Goal: Information Seeking & Learning: Learn about a topic

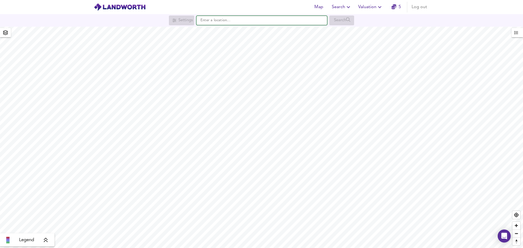
click at [208, 20] on input "text" at bounding box center [261, 20] width 131 height 9
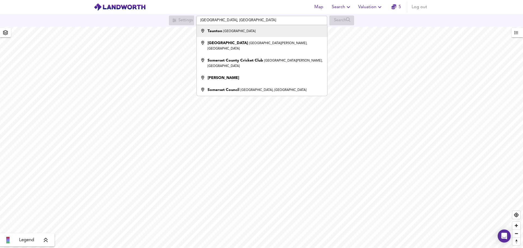
click at [221, 32] on strong "Taunton" at bounding box center [215, 31] width 15 height 4
type input "[GEOGRAPHIC_DATA], [GEOGRAPHIC_DATA]"
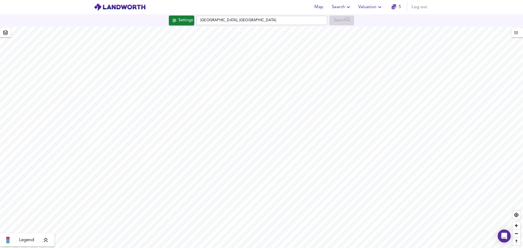
checkbox input "false"
checkbox input "true"
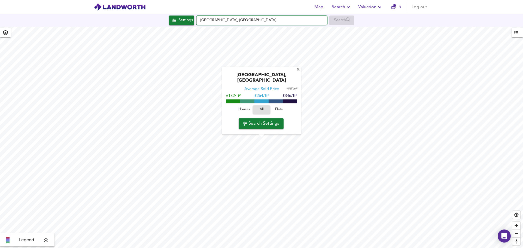
click at [257, 21] on input "[GEOGRAPHIC_DATA], [GEOGRAPHIC_DATA]" at bounding box center [261, 20] width 131 height 9
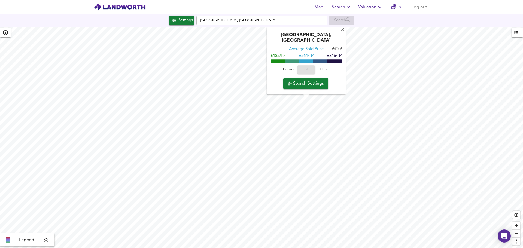
click at [45, 241] on icon at bounding box center [46, 240] width 4 height 4
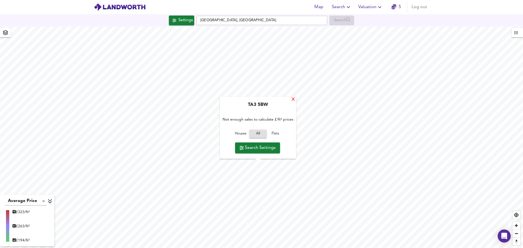
click at [293, 99] on div "X" at bounding box center [293, 99] width 5 height 5
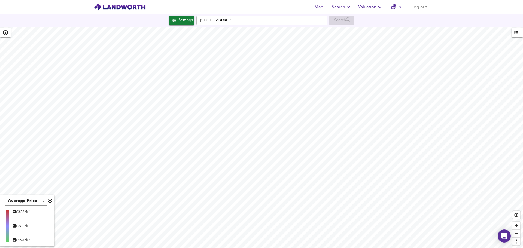
type input "5735"
click at [185, 22] on div "Settings" at bounding box center [185, 20] width 14 height 7
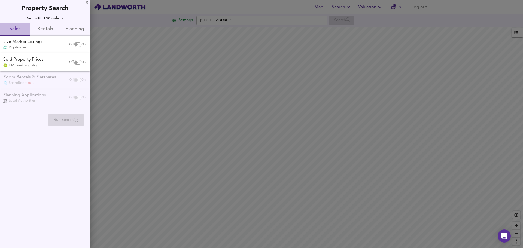
click at [16, 30] on span "Sales" at bounding box center [14, 29] width 23 height 8
click at [78, 44] on input "checkbox" at bounding box center [75, 44] width 13 height 4
checkbox input "true"
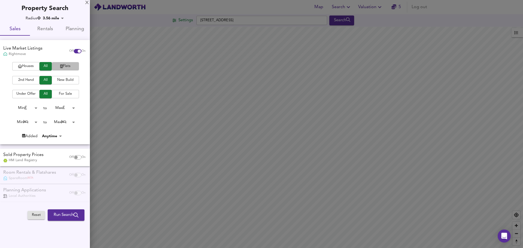
click at [65, 63] on span "Flats" at bounding box center [65, 66] width 22 height 6
click at [31, 81] on span "2nd Hand" at bounding box center [26, 80] width 22 height 6
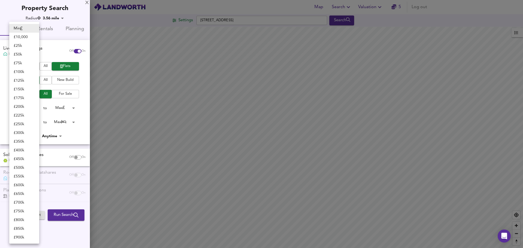
click at [37, 108] on body "Map Search Valuation 5 Log out Settings Rectory Road, TA2 6EL Search Average Pr…" at bounding box center [261, 124] width 523 height 248
click at [20, 79] on li "£ 125k" at bounding box center [24, 80] width 30 height 9
type input "125000"
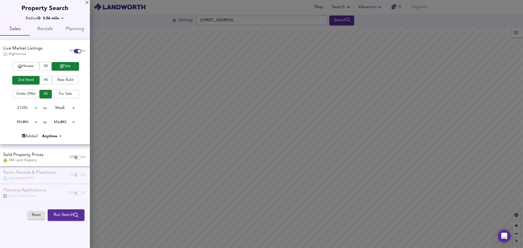
click at [72, 107] on body "Map Search Valuation 5 Log out Settings Rectory Road, TA2 6EL Search Average Pr…" at bounding box center [261, 124] width 523 height 248
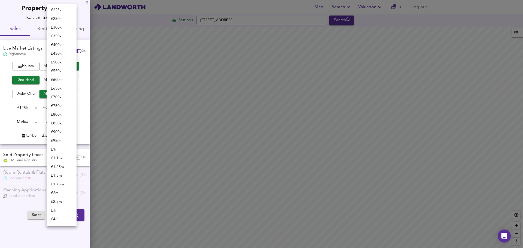
scroll to position [23, 0]
click at [62, 32] on li "£ 250k" at bounding box center [62, 31] width 30 height 9
type input "250000"
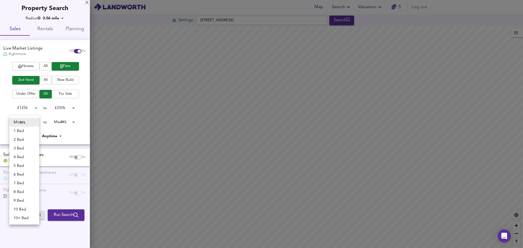
click at [35, 123] on body "Map Search Valuation 5 Log out Settings Rectory Road, TA2 6EL Search Average Pr…" at bounding box center [261, 124] width 523 height 248
click at [22, 147] on li "3 Bed" at bounding box center [24, 148] width 30 height 9
type input "3"
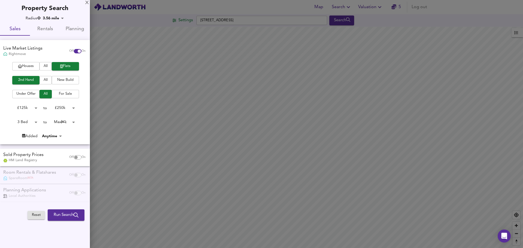
click at [72, 122] on body "Map Search Valuation 5 Log out Settings Rectory Road, TA2 6EL Search Average Pr…" at bounding box center [261, 124] width 523 height 248
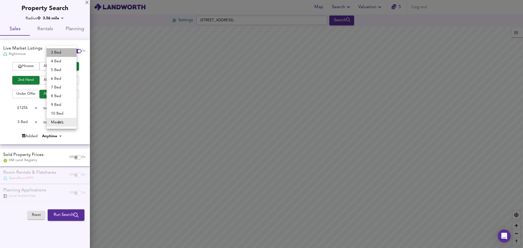
click at [59, 54] on li "3 Bed" at bounding box center [62, 52] width 30 height 9
type input "3"
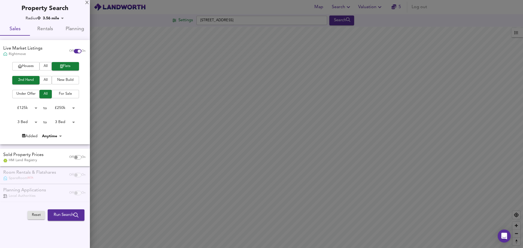
click at [86, 136] on div "Added Anytime -1" at bounding box center [43, 135] width 86 height 5
click at [61, 214] on span "Run Search" at bounding box center [66, 215] width 25 height 7
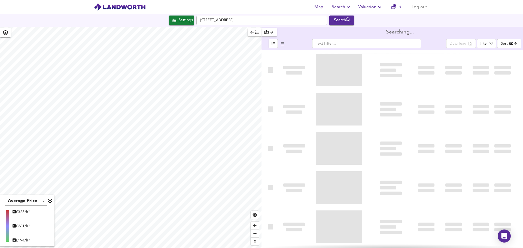
type input "bestdeal"
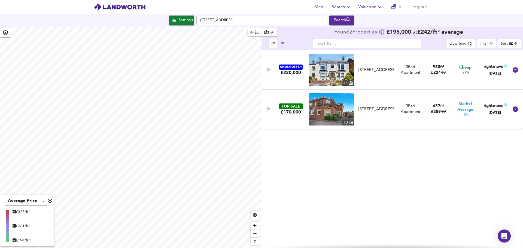
click at [347, 109] on img at bounding box center [331, 109] width 45 height 33
click at [515, 109] on icon at bounding box center [515, 109] width 7 height 7
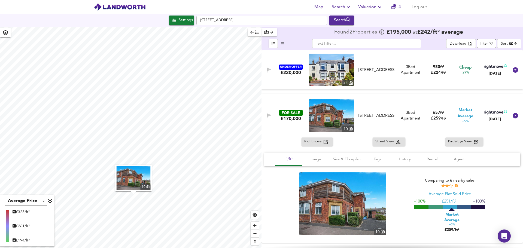
click at [488, 42] on span "Filter" at bounding box center [487, 43] width 14 height 7
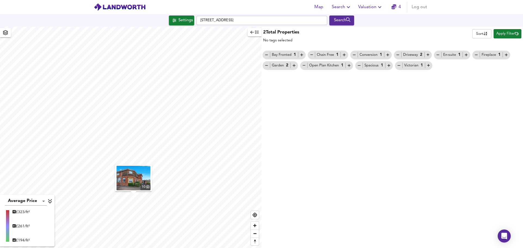
click at [481, 34] on body "Map Search Valuation 4 Log out Settings [GEOGRAPHIC_DATA] Search 10 Average Pri…" at bounding box center [261, 124] width 523 height 248
click at [460, 36] on div at bounding box center [261, 124] width 523 height 248
click at [484, 35] on body "Map Search Valuation 4 Log out Settings [GEOGRAPHIC_DATA] Search 10 Average Pri…" at bounding box center [261, 124] width 523 height 248
click at [488, 90] on div at bounding box center [261, 124] width 523 height 248
click at [502, 35] on span "Apply Filter" at bounding box center [507, 34] width 22 height 6
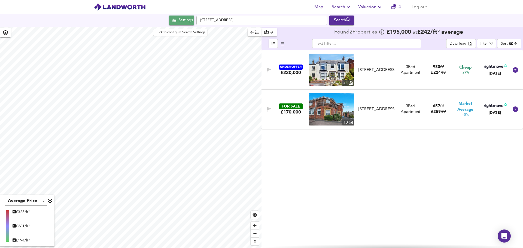
click at [181, 21] on div "Settings" at bounding box center [185, 20] width 14 height 7
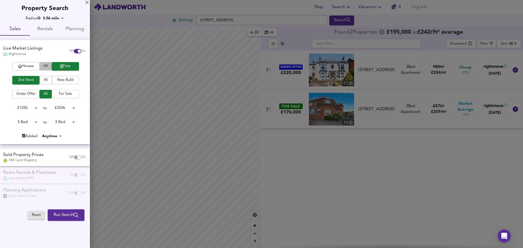
click at [45, 64] on span "All" at bounding box center [45, 66] width 7 height 6
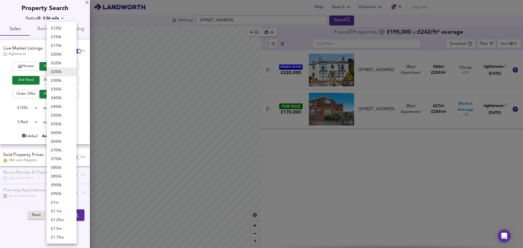
click at [74, 108] on body "Map Search Valuation 4 Log out Settings [GEOGRAPHIC_DATA] Search Average Price …" at bounding box center [261, 124] width 523 height 248
click at [59, 98] on li "£ 400k" at bounding box center [62, 98] width 30 height 9
type input "400000"
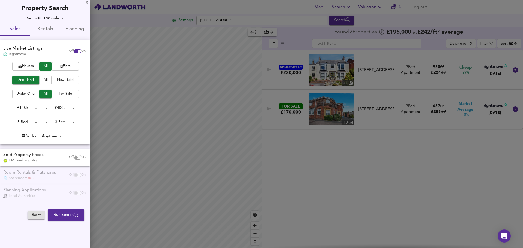
click at [72, 122] on body "Map Search Valuation 4 Log out Settings [GEOGRAPHIC_DATA] Search Average Price …" at bounding box center [261, 124] width 523 height 248
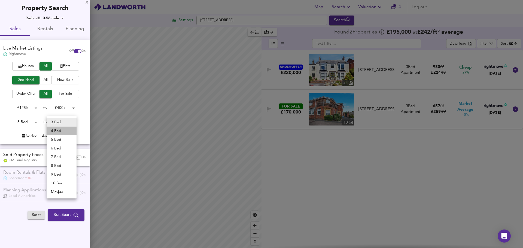
click at [66, 128] on li "4 Bed" at bounding box center [62, 131] width 30 height 9
type input "4"
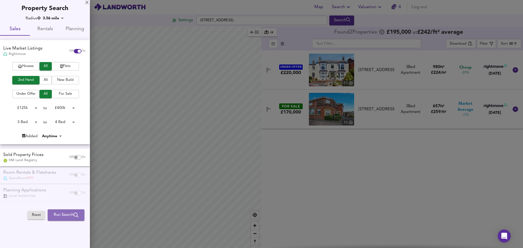
click at [66, 216] on span "Run Search" at bounding box center [66, 215] width 25 height 7
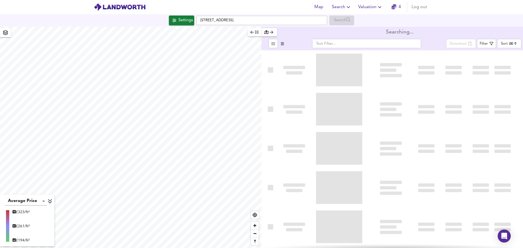
type input "bestdeal"
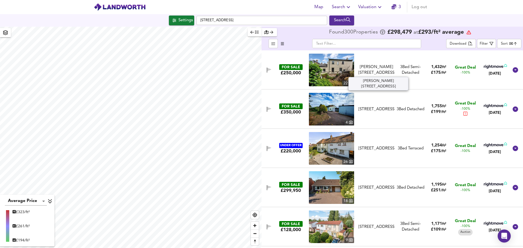
click at [394, 66] on div "[PERSON_NAME][STREET_ADDRESS]" at bounding box center [376, 70] width 40 height 12
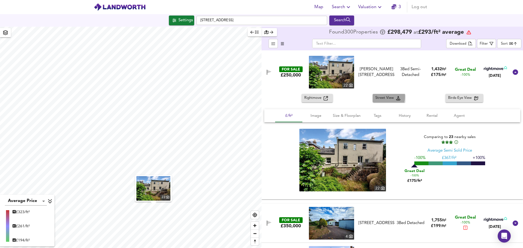
click at [384, 97] on span "Street View" at bounding box center [385, 98] width 21 height 6
click at [315, 97] on span "Rightmove" at bounding box center [313, 98] width 19 height 6
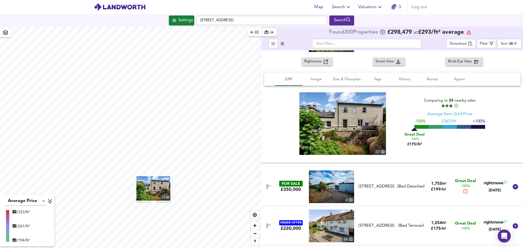
scroll to position [27, 0]
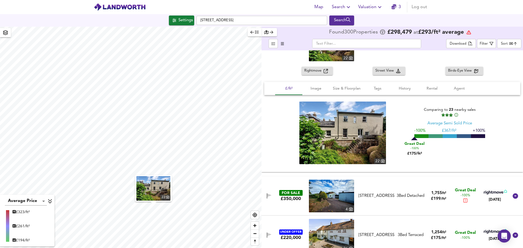
click at [418, 75] on div "Rightmove Street View Birds-Eye View £/ft² Image Size & Floorplan Tags History …" at bounding box center [393, 119] width 262 height 105
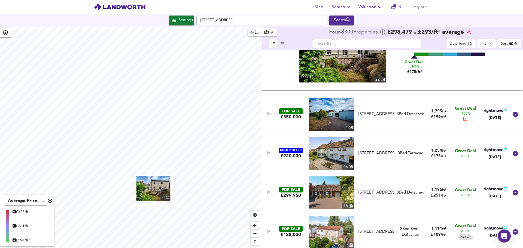
scroll to position [136, 0]
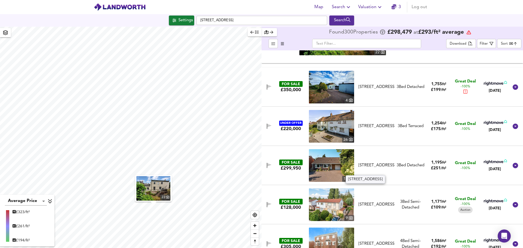
click at [378, 164] on div "[STREET_ADDRESS]" at bounding box center [377, 166] width 36 height 6
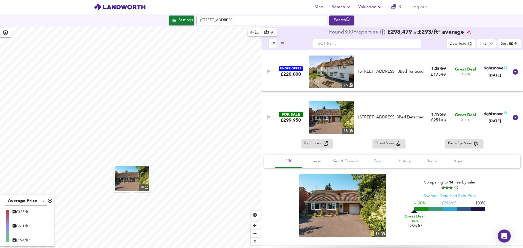
scroll to position [218, 0]
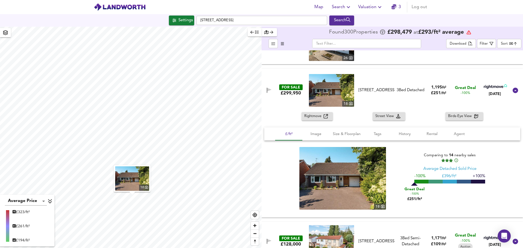
click at [315, 116] on span "Rightmove" at bounding box center [313, 116] width 19 height 6
click at [385, 115] on span "Street View" at bounding box center [385, 116] width 21 height 6
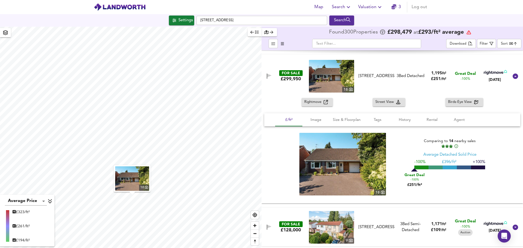
scroll to position [245, 0]
